Goal: Transaction & Acquisition: Book appointment/travel/reservation

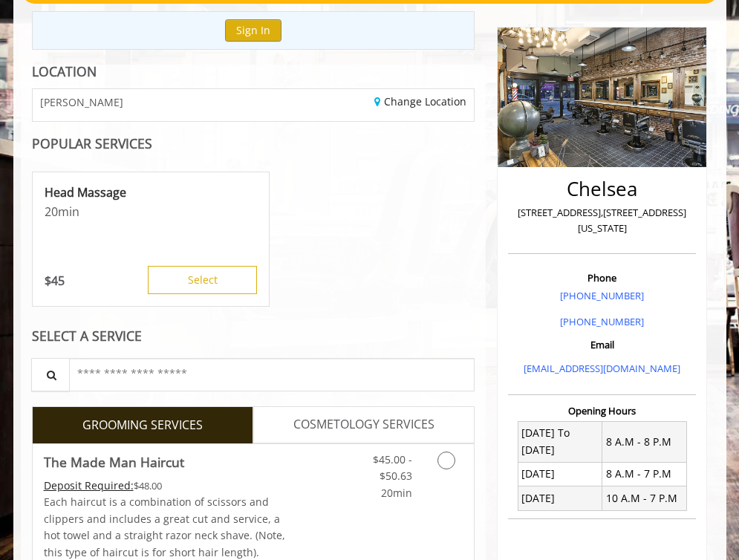
scroll to position [148, 0]
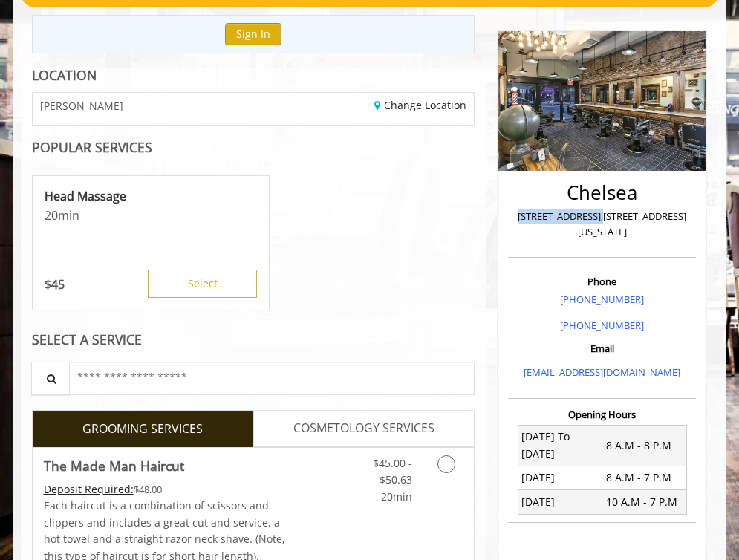
drag, startPoint x: 599, startPoint y: 213, endPoint x: 507, endPoint y: 210, distance: 92.2
click at [507, 210] on div "Chelsea 169 W 23rd Street,170 W 23rd Street, New York Phone +(917) 639-3902 +(6…" at bounding box center [602, 396] width 210 height 732
copy p "169 W 23rd Street"
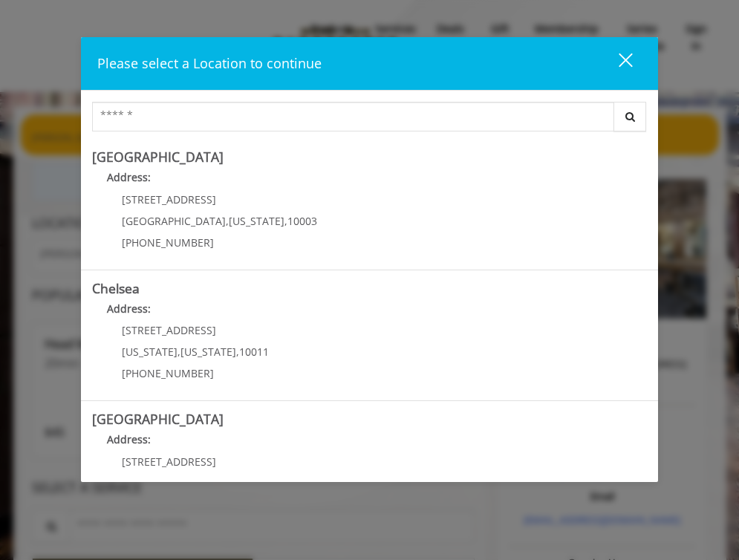
click at [628, 58] on div "close dialog" at bounding box center [626, 60] width 14 height 14
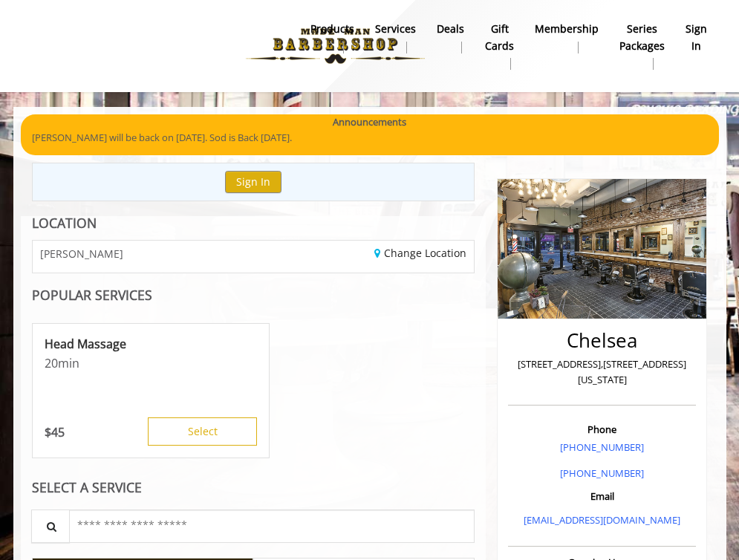
click at [691, 34] on b "sign in" at bounding box center [697, 37] width 22 height 33
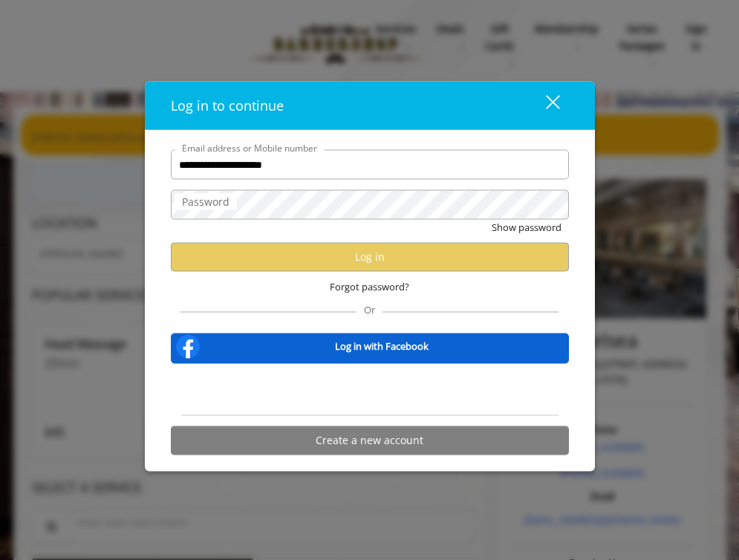
type input "**********"
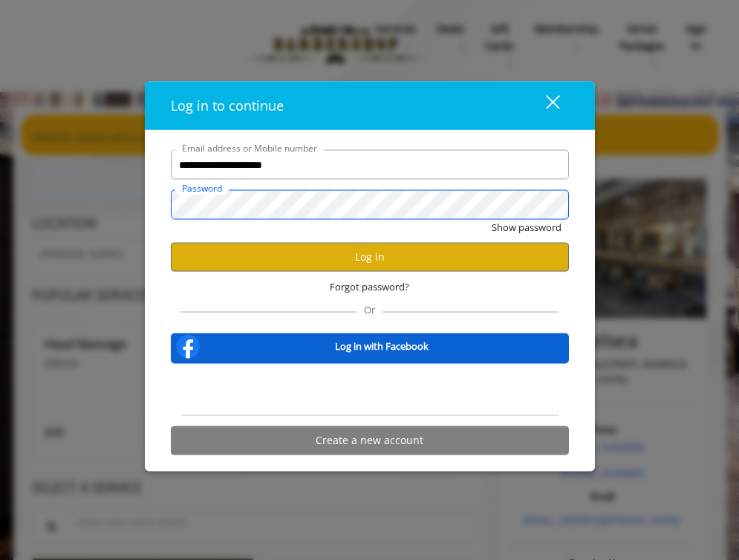
click at [525, 227] on button "Show password" at bounding box center [527, 228] width 70 height 16
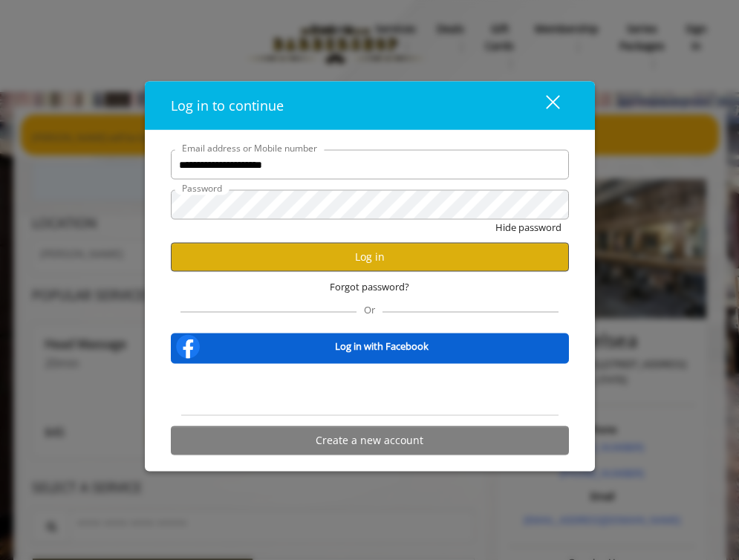
click at [368, 260] on button "Log in" at bounding box center [370, 256] width 398 height 29
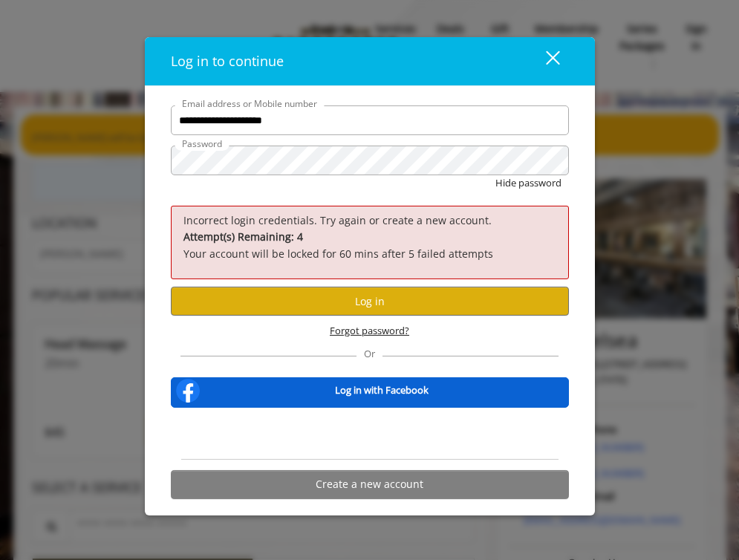
click at [387, 332] on span "Forgot password?" at bounding box center [369, 331] width 79 height 16
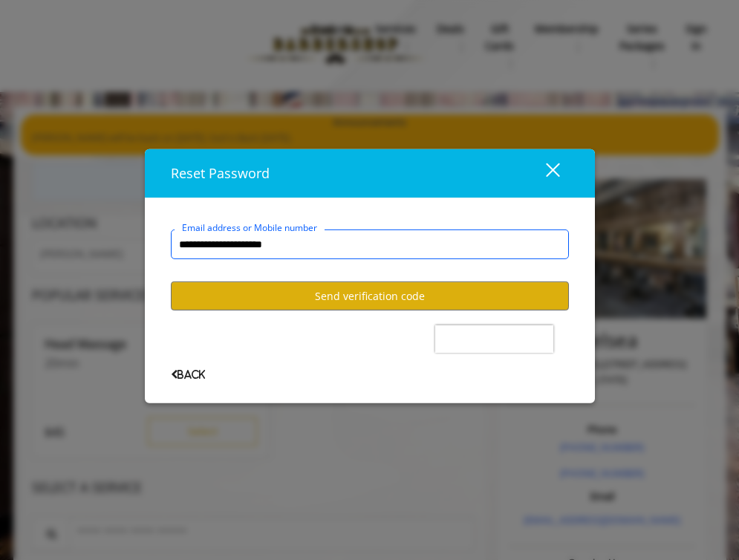
type input "**********"
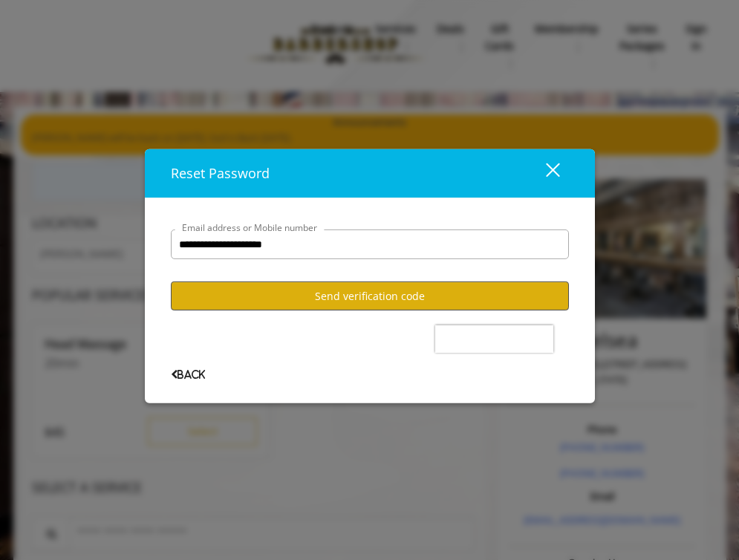
click at [363, 292] on button "Send verification code" at bounding box center [370, 296] width 398 height 29
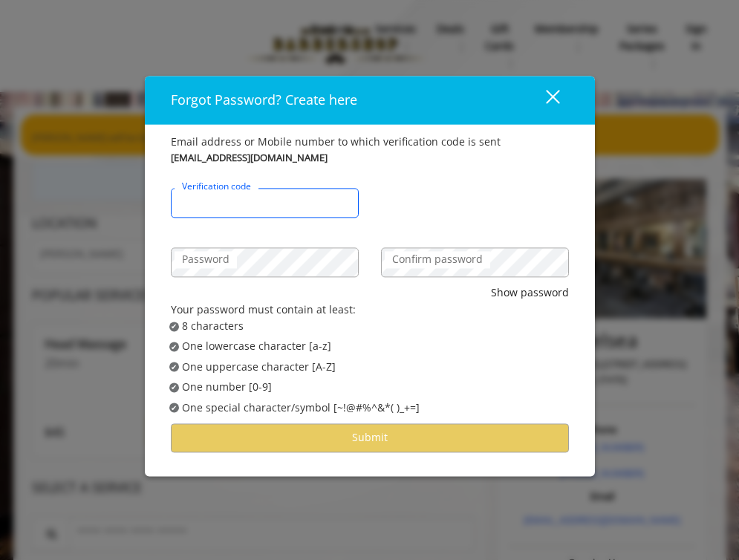
click at [299, 198] on input "Verification code" at bounding box center [265, 204] width 188 height 30
paste input "******"
type input "******"
click at [420, 268] on label "Confirm password" at bounding box center [437, 260] width 105 height 16
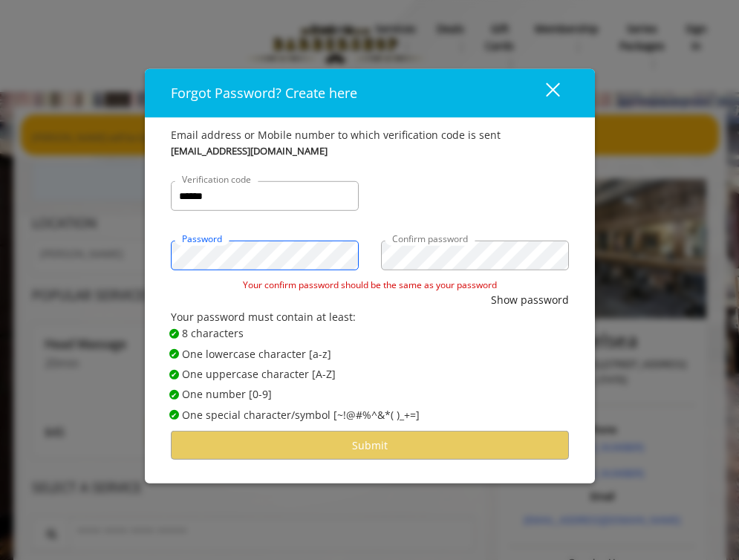
click at [137, 259] on div "Forgot Password? Create here close Email address or Mobile number to which veri…" at bounding box center [369, 280] width 739 height 560
click at [363, 256] on div "Password Confirm password" at bounding box center [370, 247] width 420 height 59
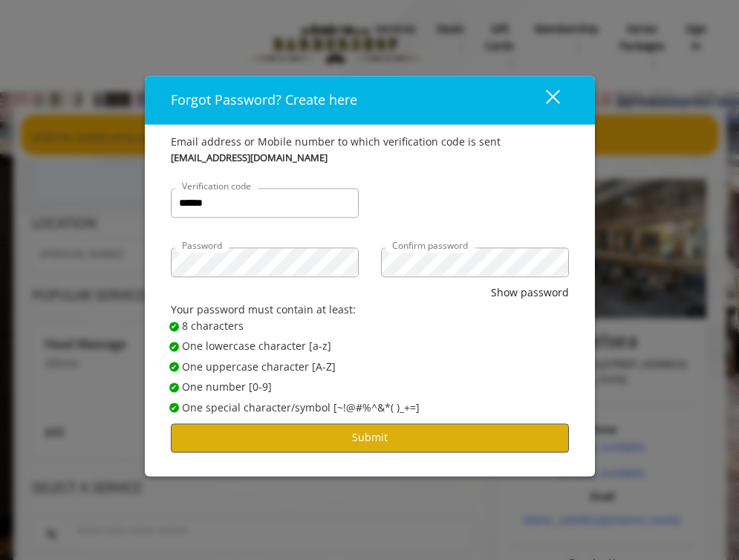
click at [375, 442] on button "Submit" at bounding box center [370, 437] width 398 height 29
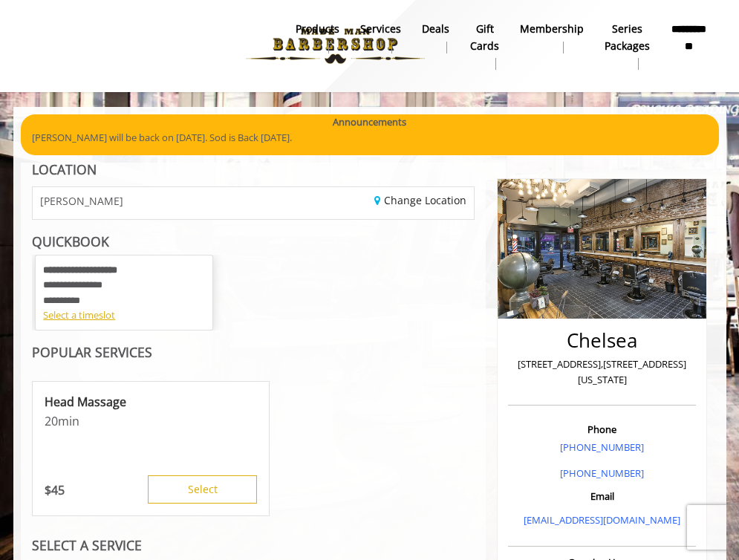
click at [692, 33] on b "**********" at bounding box center [689, 37] width 36 height 33
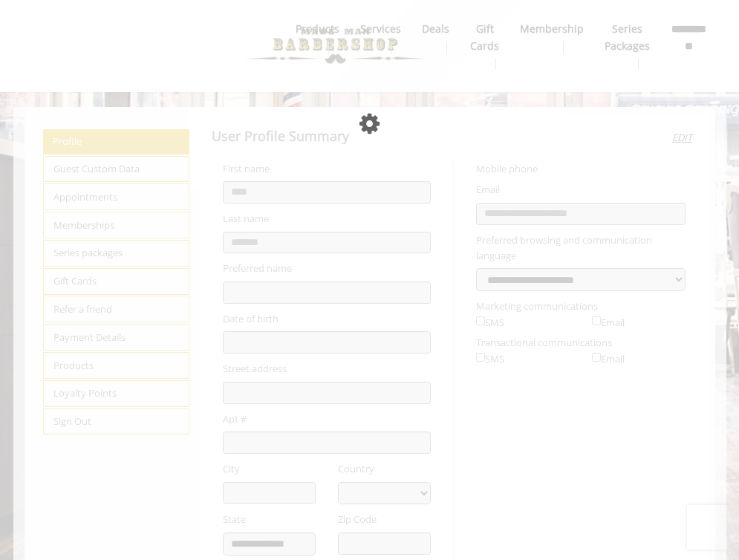
select select "***"
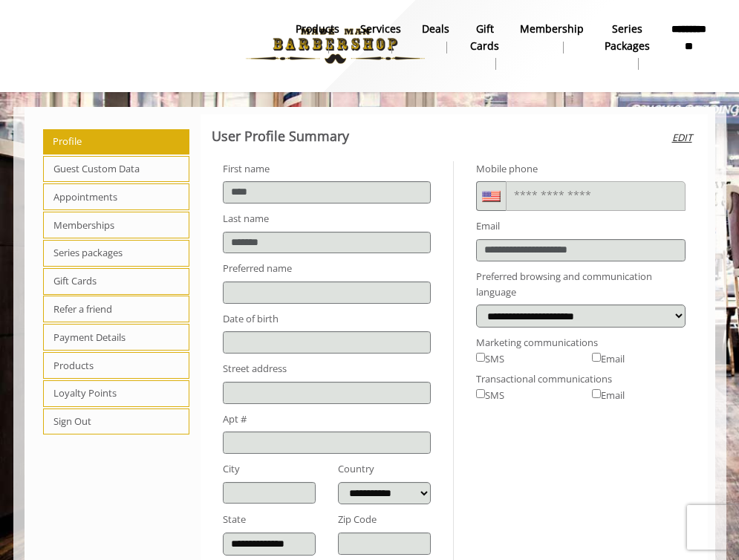
click at [108, 160] on span "Guest Custom Data" at bounding box center [116, 169] width 147 height 27
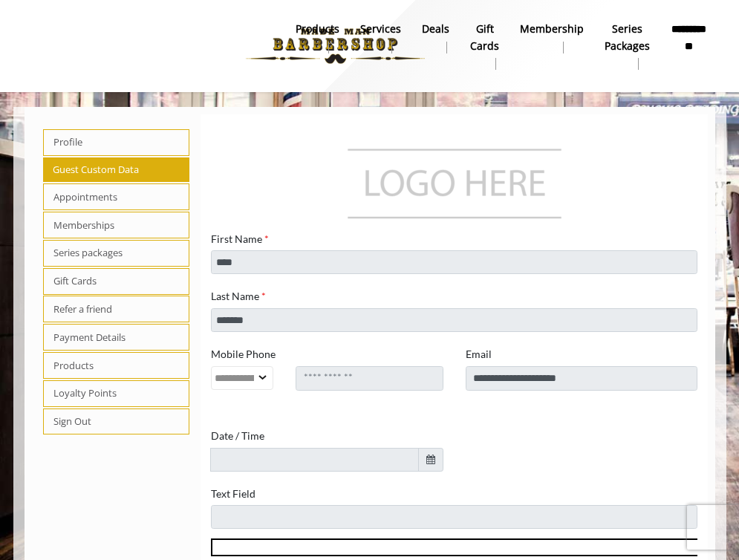
click at [98, 145] on span "Profile" at bounding box center [116, 142] width 147 height 27
select select "***"
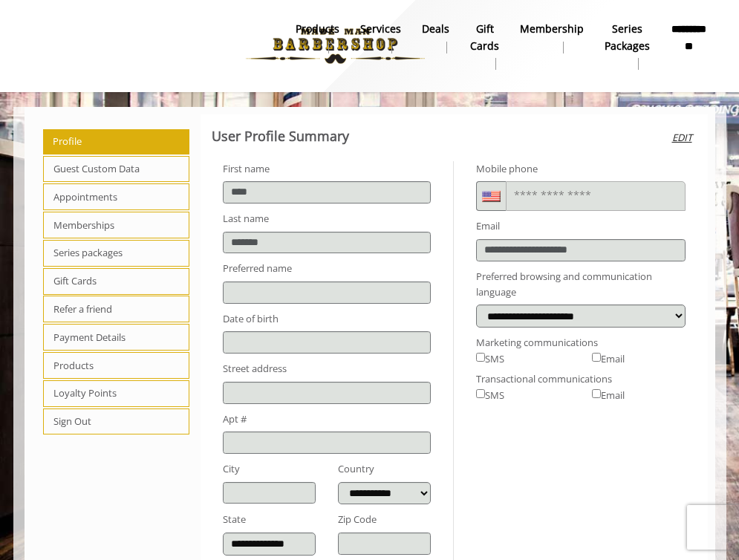
click at [97, 193] on span "Appointments" at bounding box center [116, 196] width 147 height 27
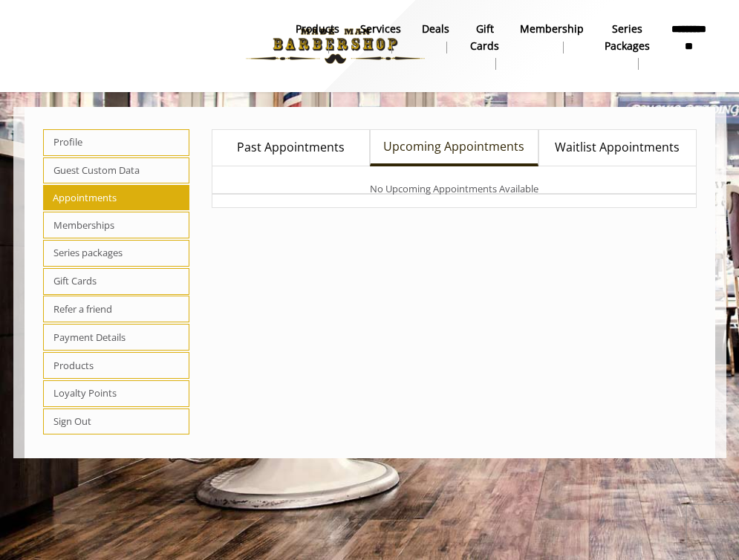
click at [277, 149] on span "Past Appointments" at bounding box center [291, 147] width 108 height 19
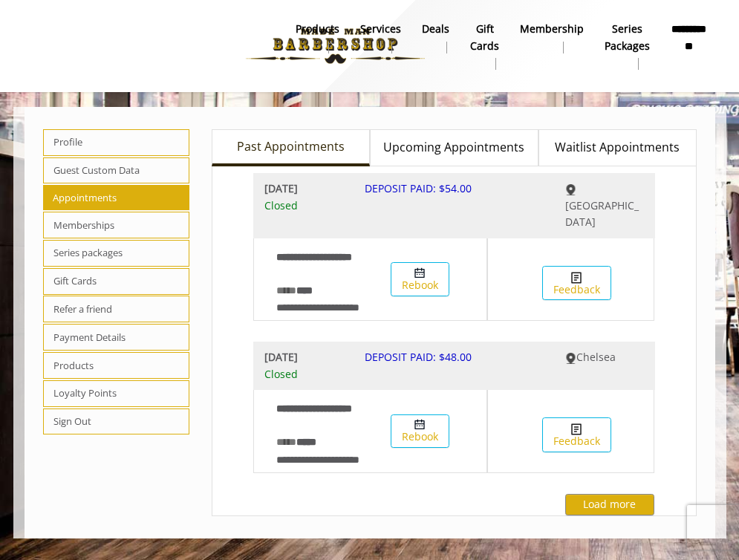
scroll to position [23, 0]
click at [305, 349] on b "Fri, Jun 06 2025" at bounding box center [303, 357] width 78 height 16
click at [681, 38] on b "**********" at bounding box center [689, 37] width 36 height 33
click at [100, 142] on span "Profile" at bounding box center [116, 142] width 147 height 27
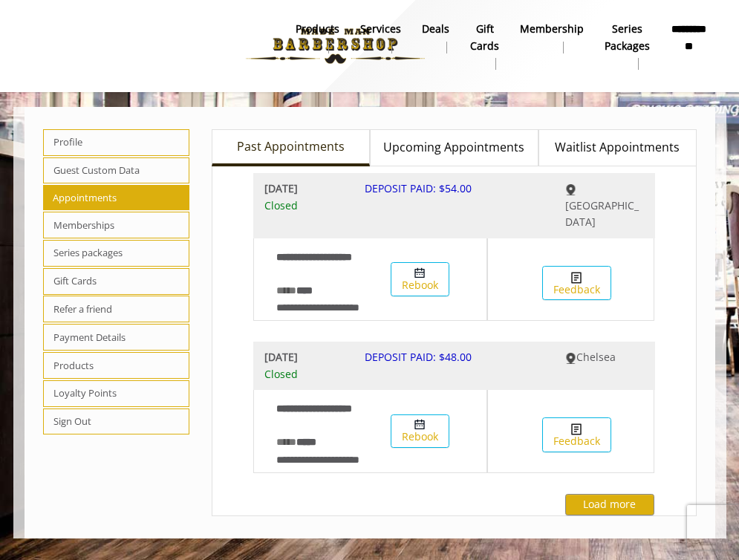
select select "***"
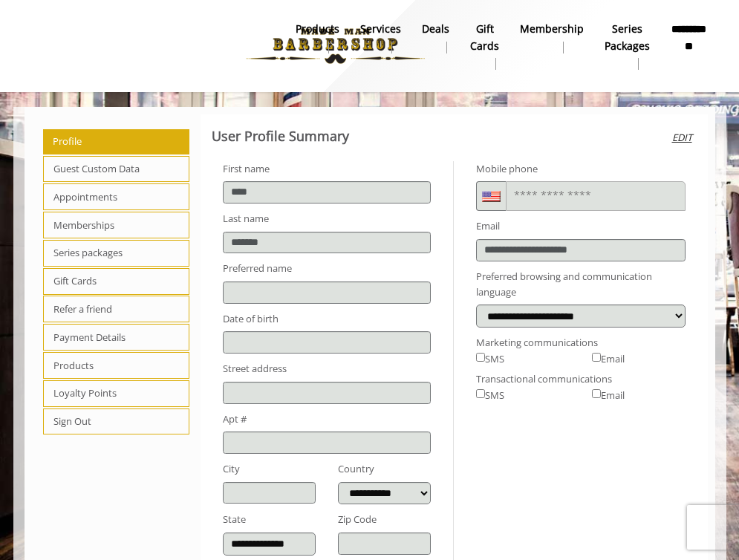
click at [688, 35] on b "**********" at bounding box center [689, 37] width 36 height 33
click at [350, 39] on link "Services" at bounding box center [381, 38] width 62 height 39
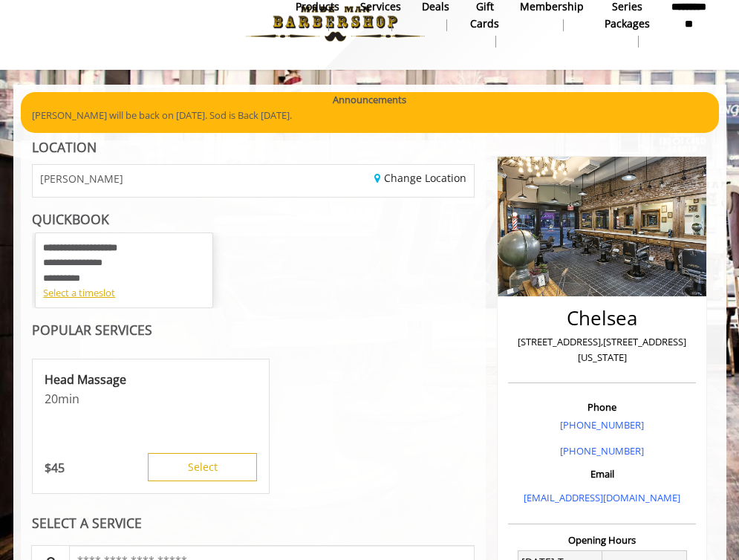
scroll to position [17, 0]
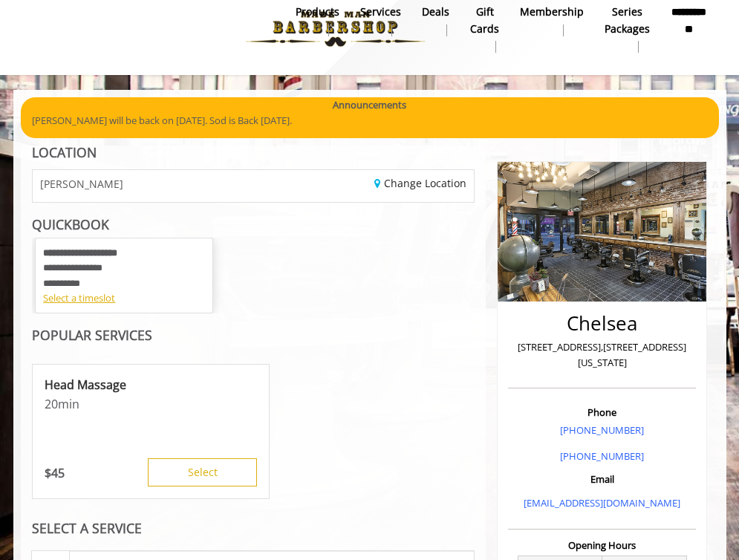
click at [410, 195] on div "Change Location" at bounding box center [369, 186] width 232 height 32
click at [417, 185] on link "Change Location" at bounding box center [420, 183] width 92 height 14
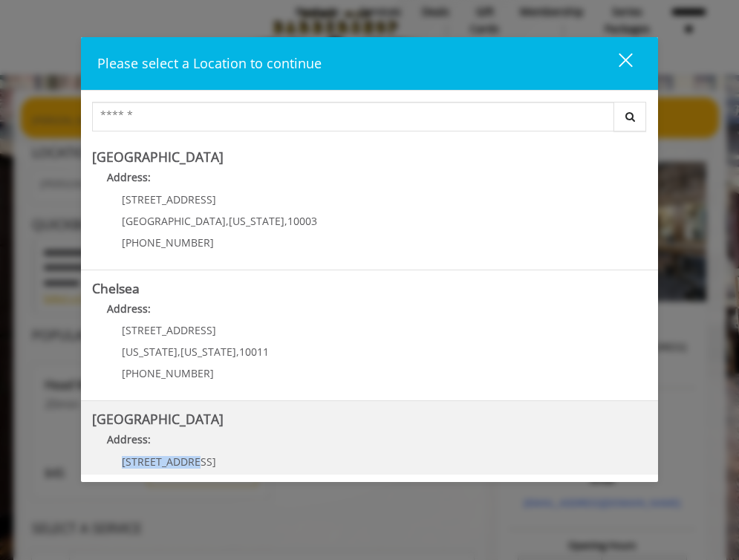
drag, startPoint x: 198, startPoint y: 465, endPoint x: 120, endPoint y: 464, distance: 77.3
click at [120, 464] on div "267 W 15th St New York , New York , 10011 (646) 850-0041" at bounding box center [184, 488] width 184 height 65
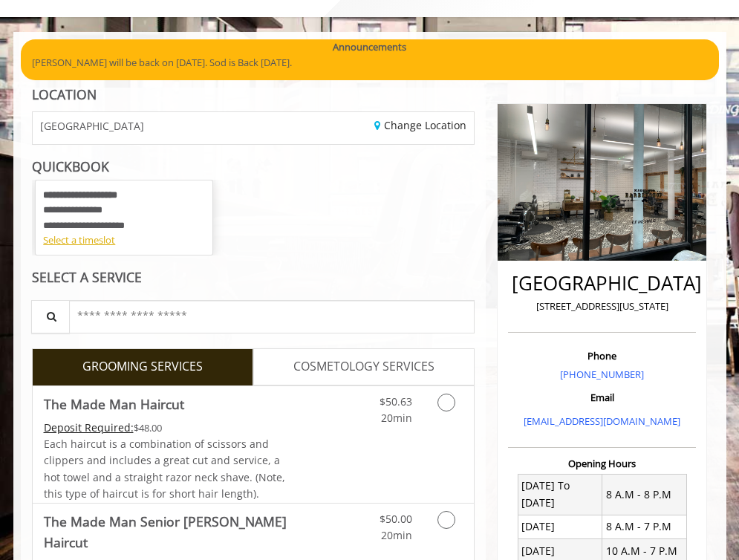
scroll to position [76, 0]
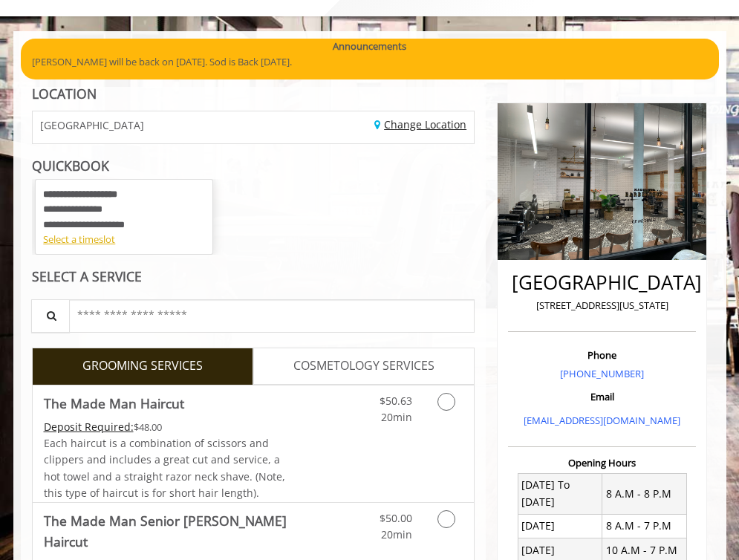
click at [431, 123] on link "Change Location" at bounding box center [420, 124] width 92 height 14
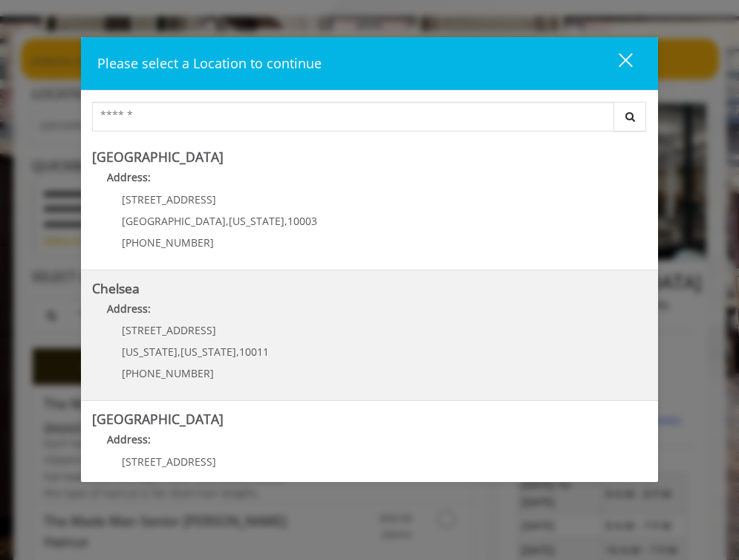
click at [247, 317] on p "Address:" at bounding box center [369, 313] width 554 height 24
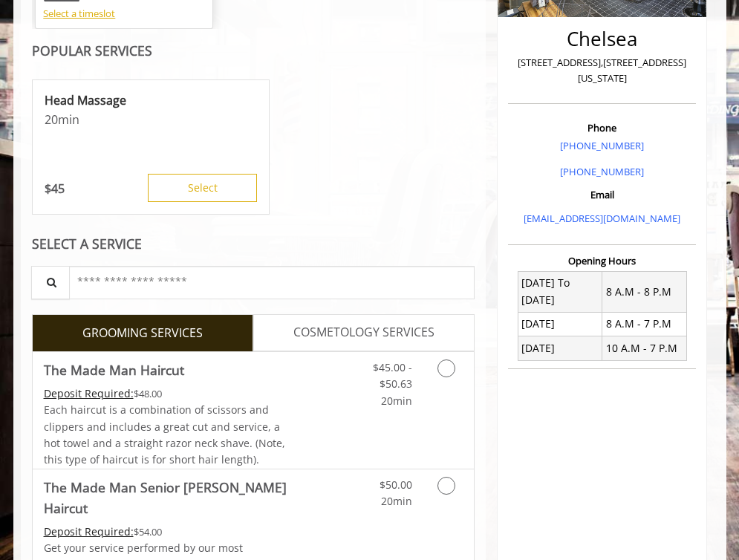
scroll to position [304, 0]
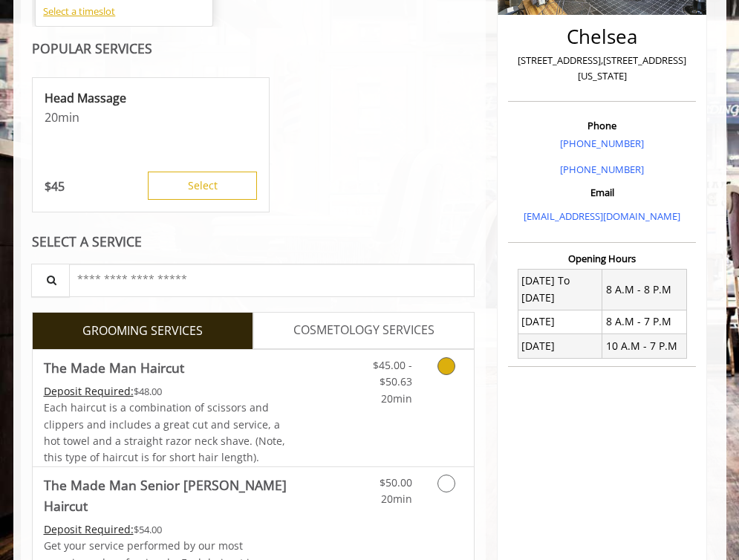
click at [453, 362] on icon "Grooming services" at bounding box center [447, 366] width 18 height 18
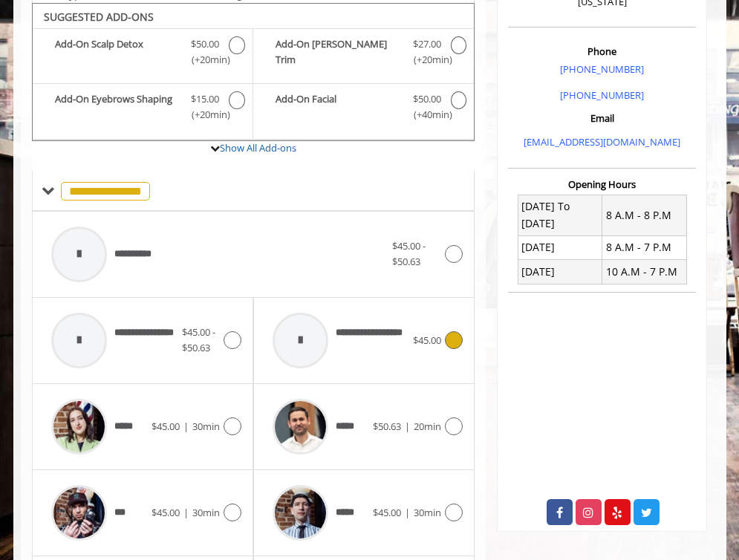
scroll to position [377, 0]
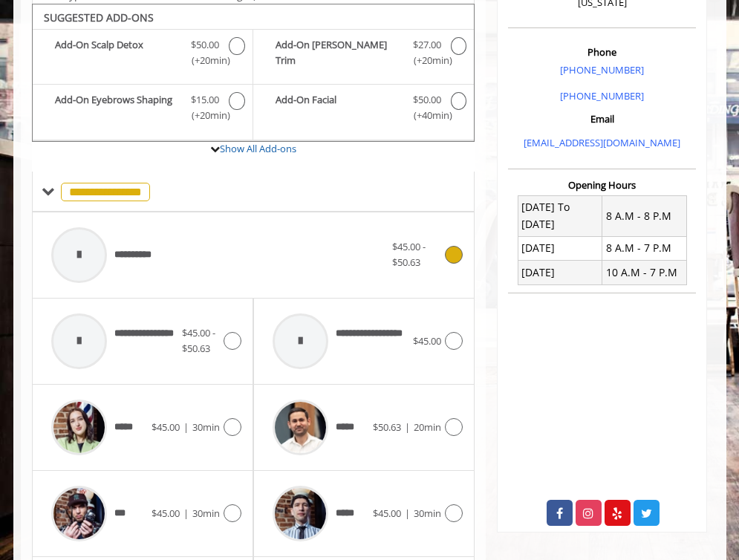
click at [79, 250] on div at bounding box center [79, 255] width 56 height 56
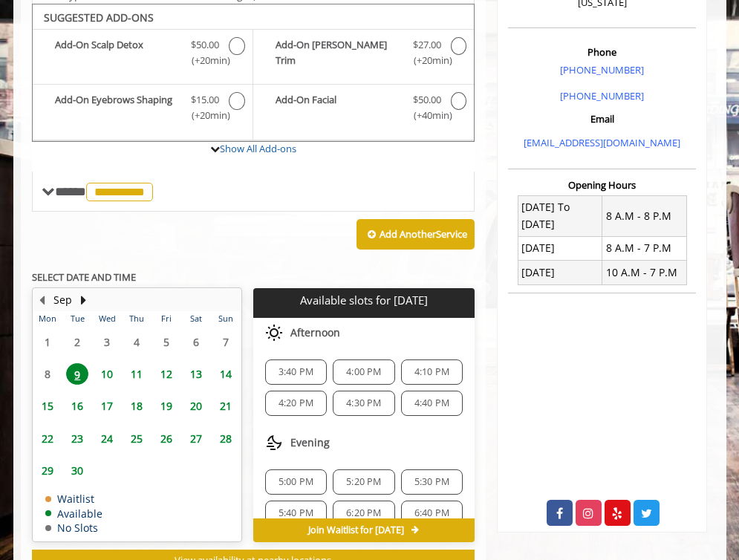
click at [105, 363] on span "10" at bounding box center [107, 374] width 22 height 22
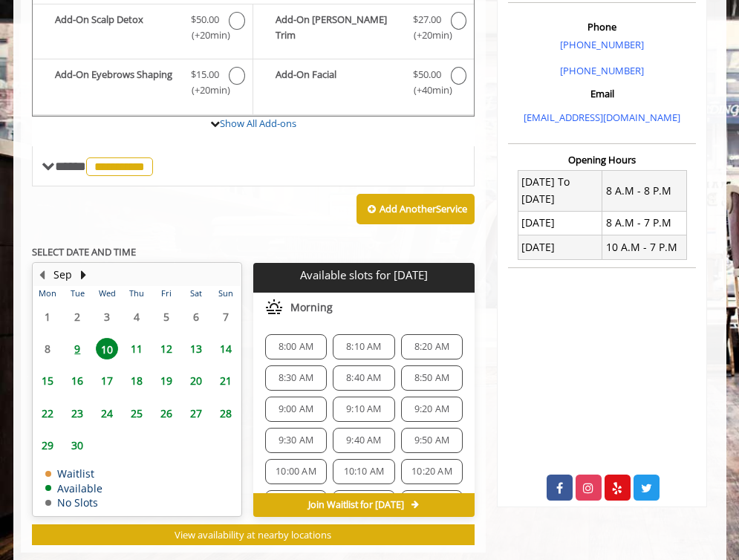
scroll to position [425, 0]
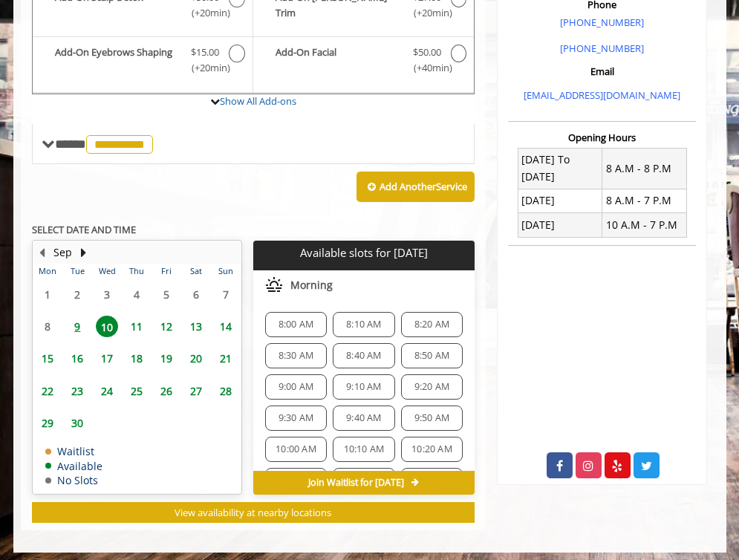
click at [420, 350] on span "8:50 AM" at bounding box center [432, 356] width 35 height 12
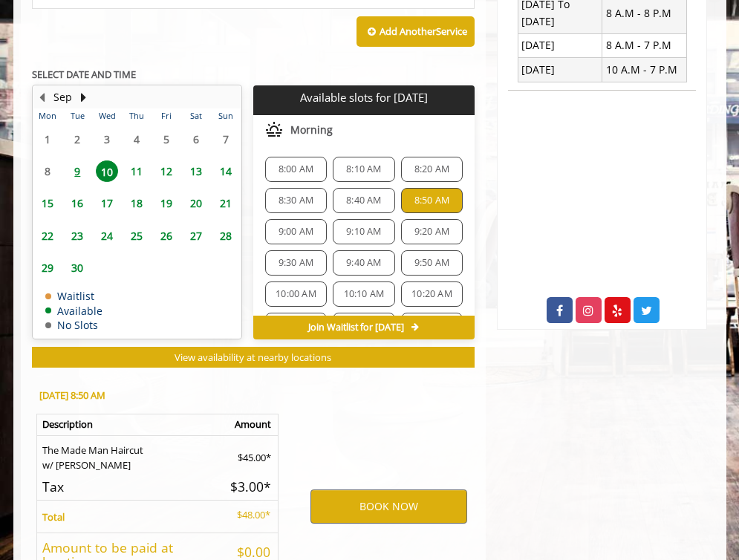
scroll to position [698, 0]
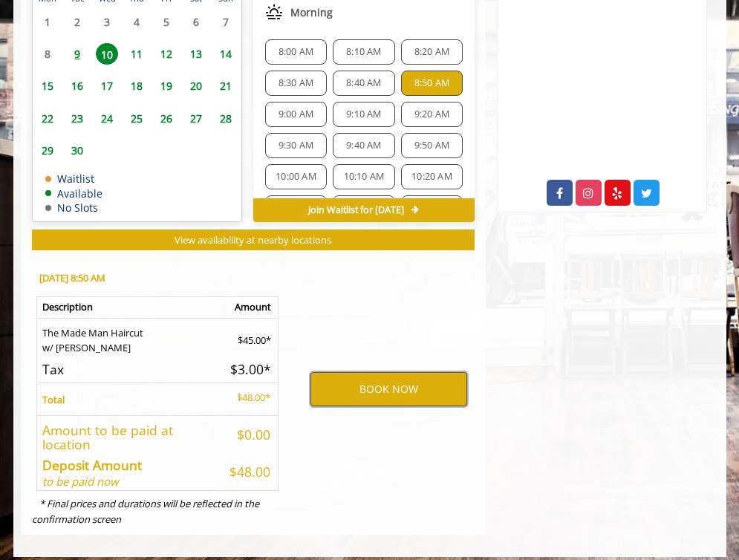
click at [394, 372] on button "BOOK NOW" at bounding box center [389, 389] width 157 height 34
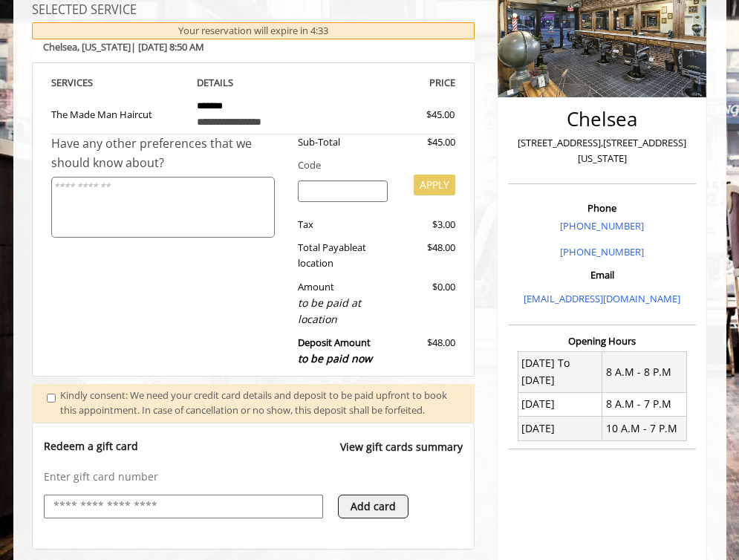
scroll to position [220, 0]
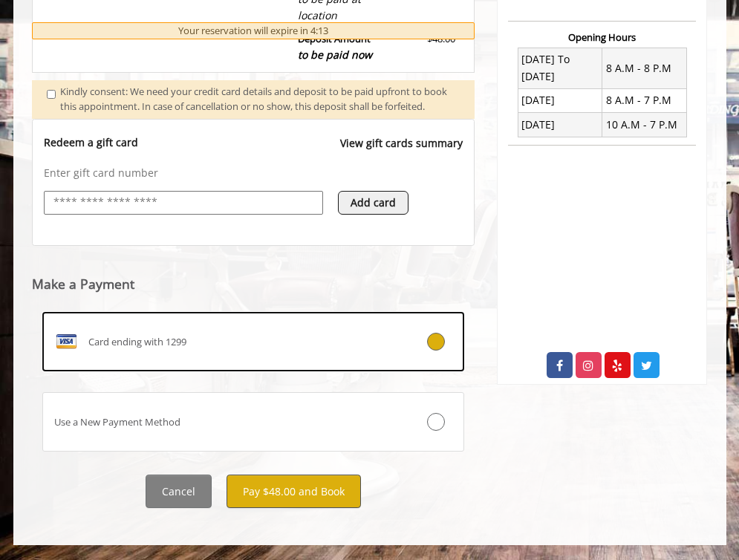
click at [318, 488] on button "Pay $48.00 and Book" at bounding box center [294, 491] width 134 height 33
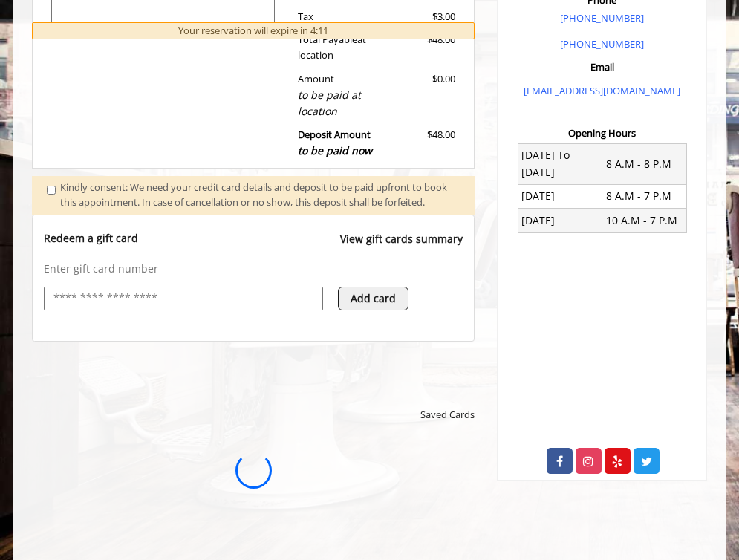
scroll to position [0, 0]
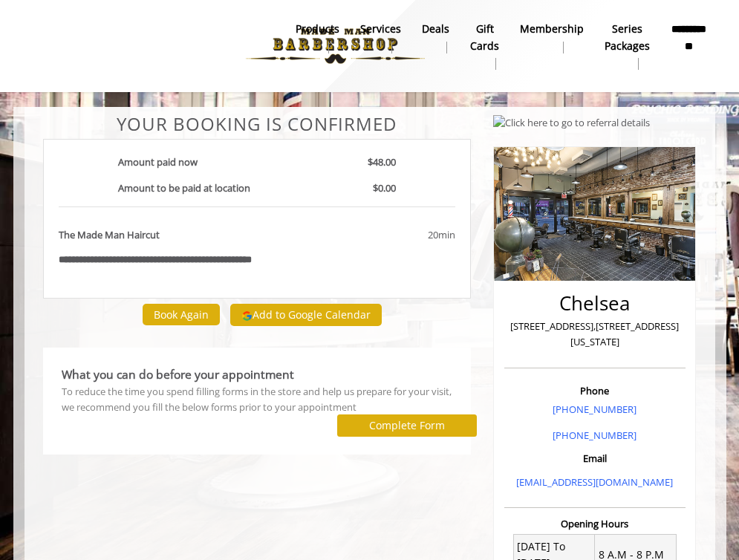
click at [319, 316] on button "Add to Google Calendar" at bounding box center [306, 315] width 152 height 22
